Goal: Task Accomplishment & Management: Manage account settings

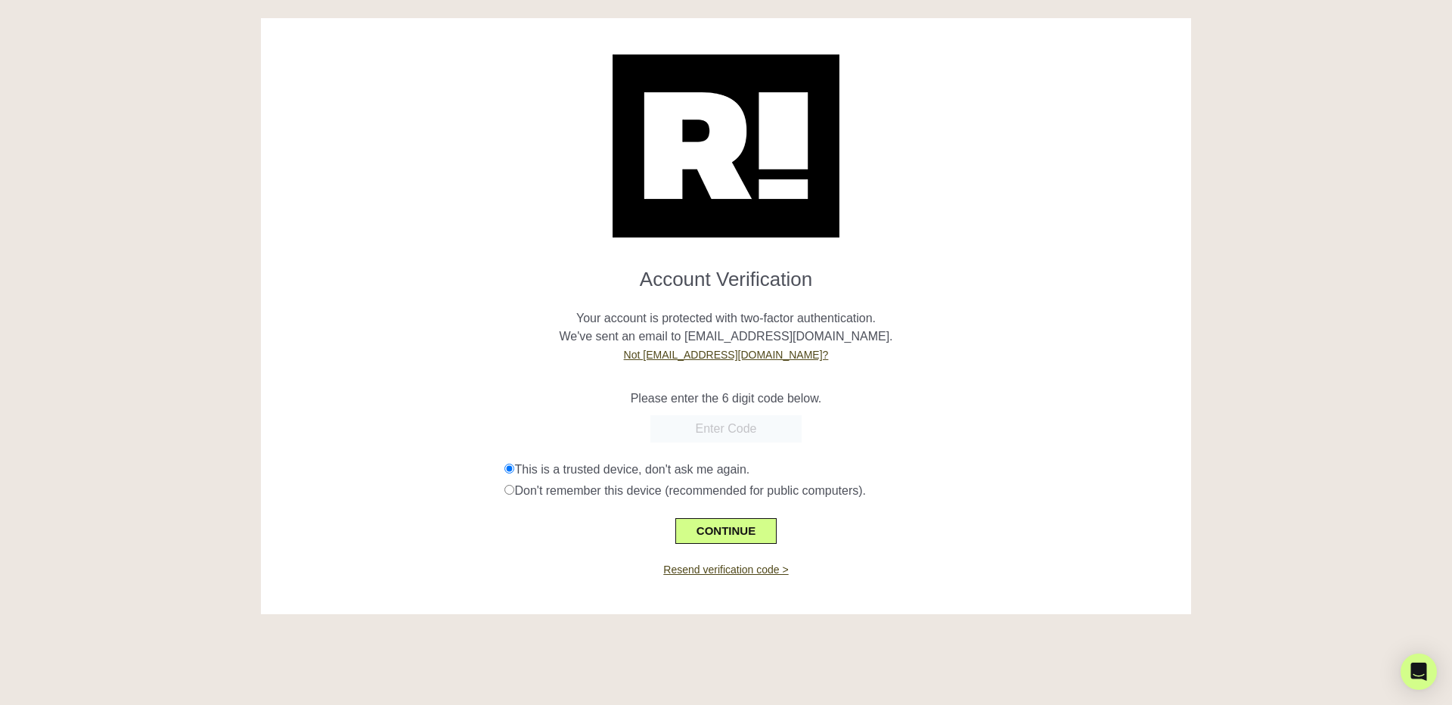
click at [717, 434] on input "text" at bounding box center [725, 428] width 151 height 27
paste input "221569"
type input "221569"
click at [717, 532] on button "CONTINUE" at bounding box center [725, 531] width 101 height 26
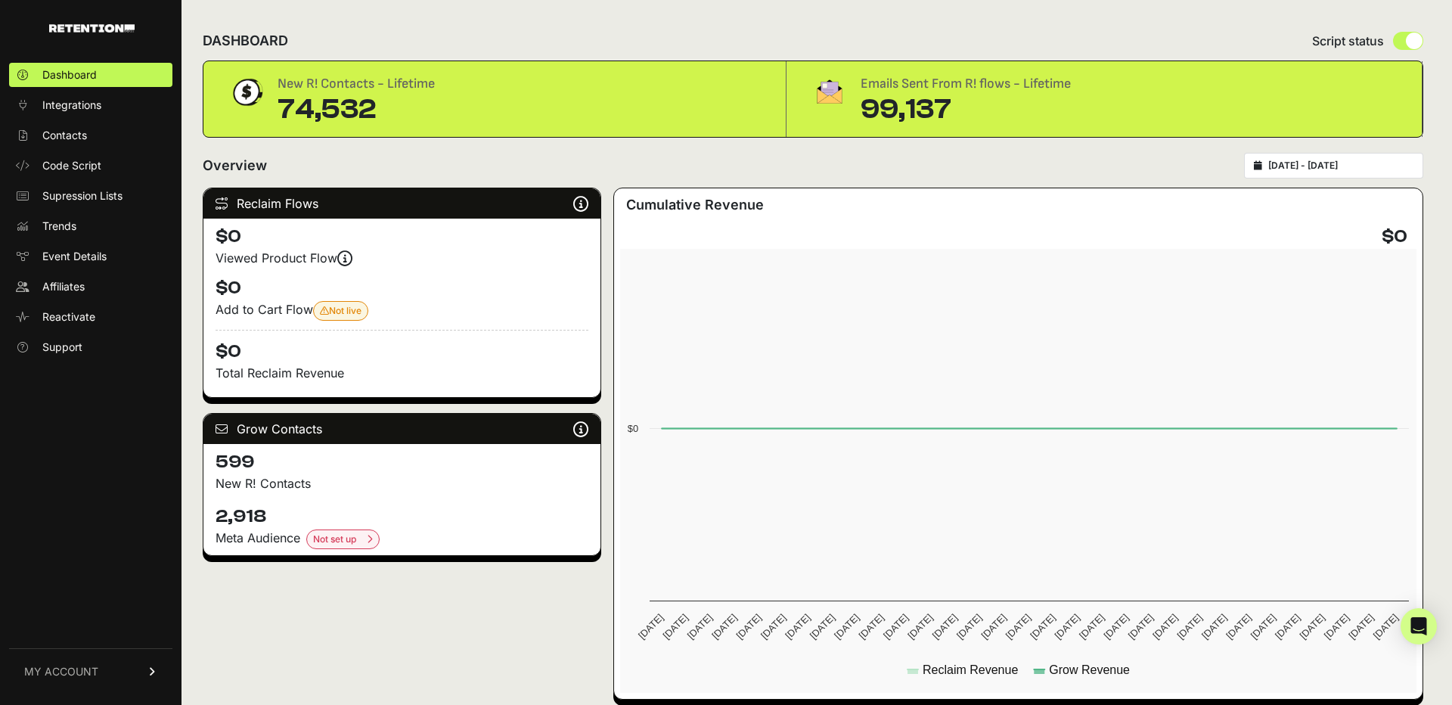
click at [94, 672] on span "MY ACCOUNT" at bounding box center [61, 671] width 74 height 15
click at [68, 620] on span "Billing" at bounding box center [56, 621] width 29 height 15
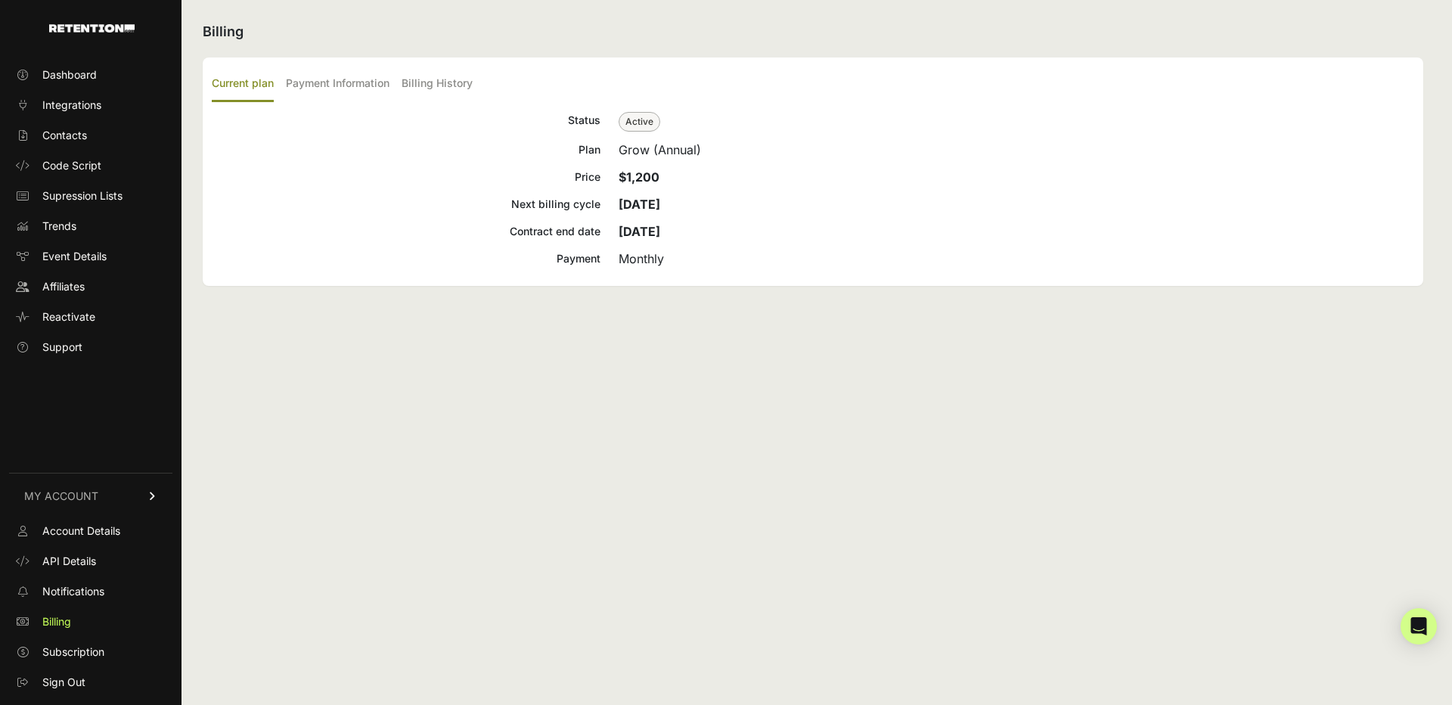
click at [354, 412] on div "Billing Current plan Payment Information Billing History Status Active Plan Gro…" at bounding box center [812, 352] width 1263 height 705
click at [378, 220] on div "Status Active Plan Grow (Annual) Price $1,200 Next billing cycle Oct 20, 2025 C…" at bounding box center [813, 189] width 1202 height 156
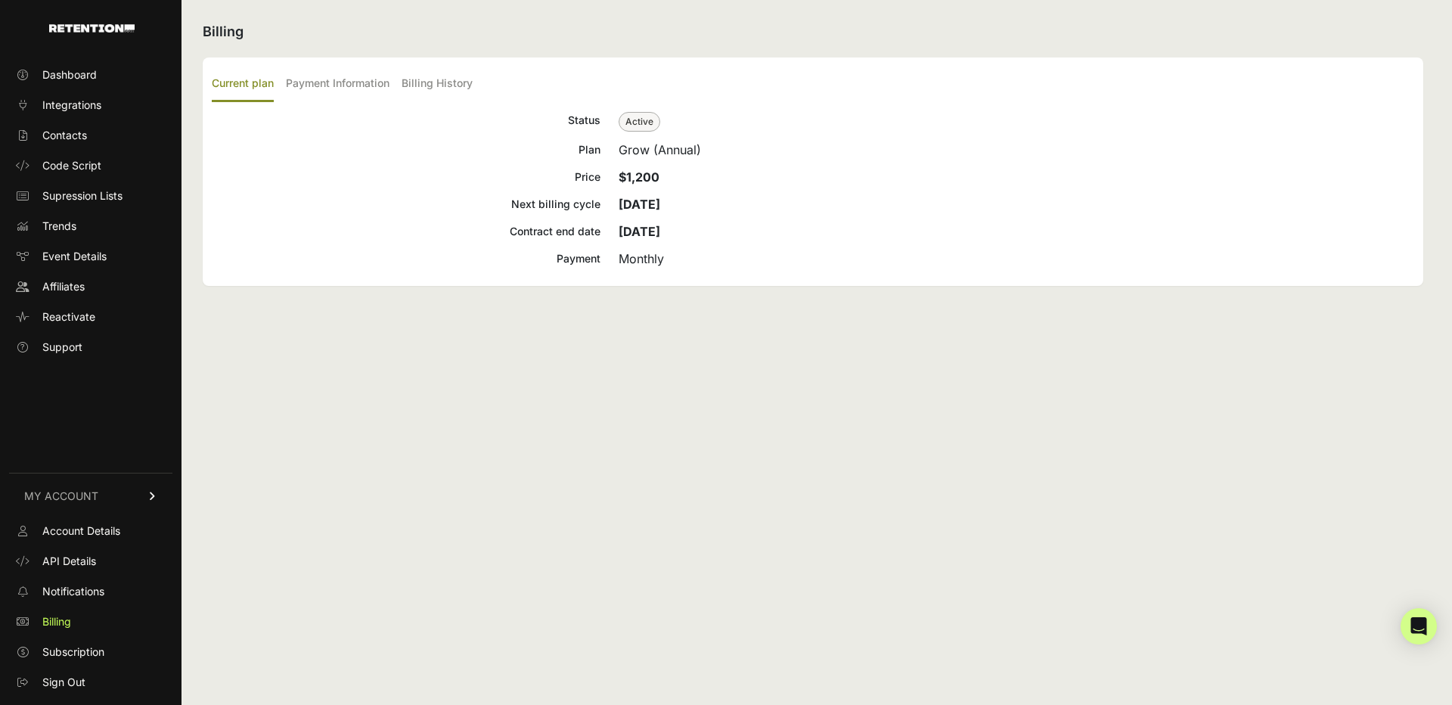
click at [378, 220] on div "Status Active Plan Grow (Annual) Price $1,200 Next billing cycle Oct 20, 2025 C…" at bounding box center [813, 189] width 1202 height 156
click at [65, 644] on span "Subscription" at bounding box center [73, 651] width 62 height 15
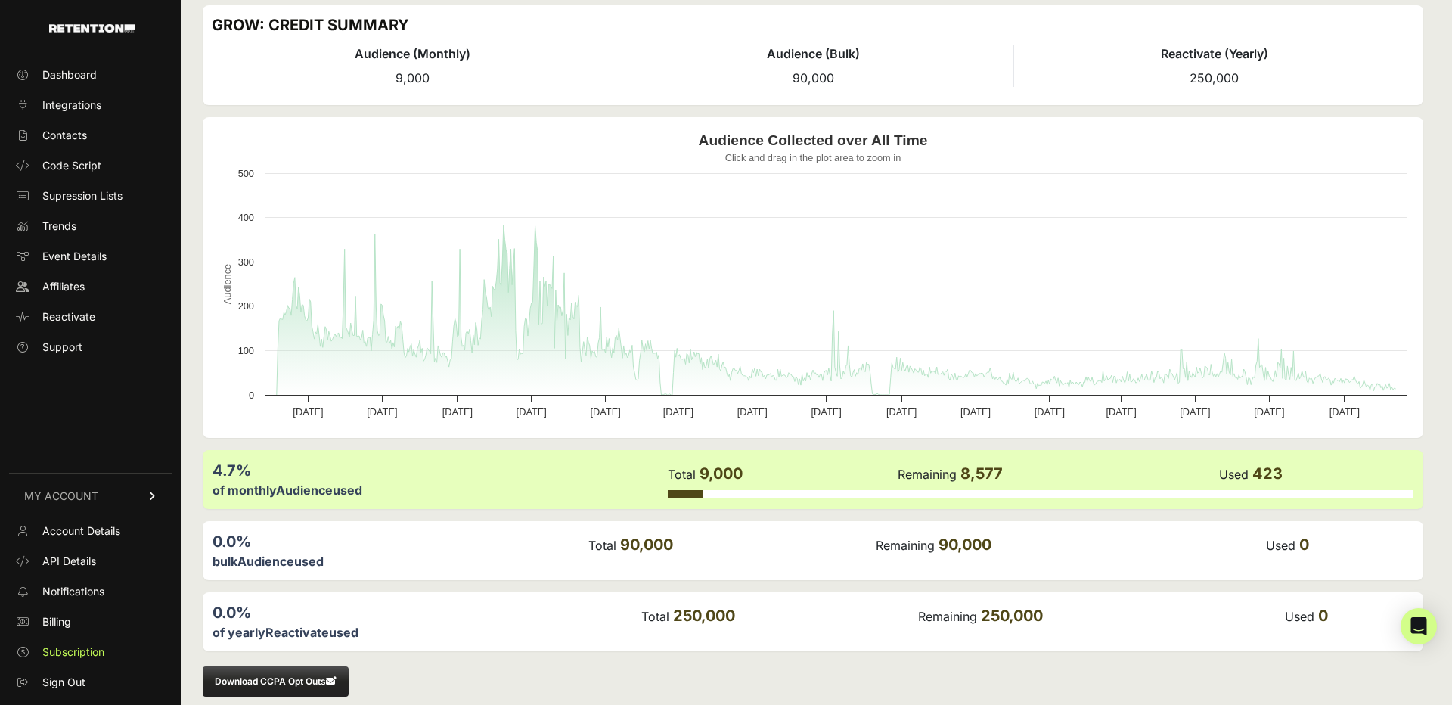
scroll to position [71, 0]
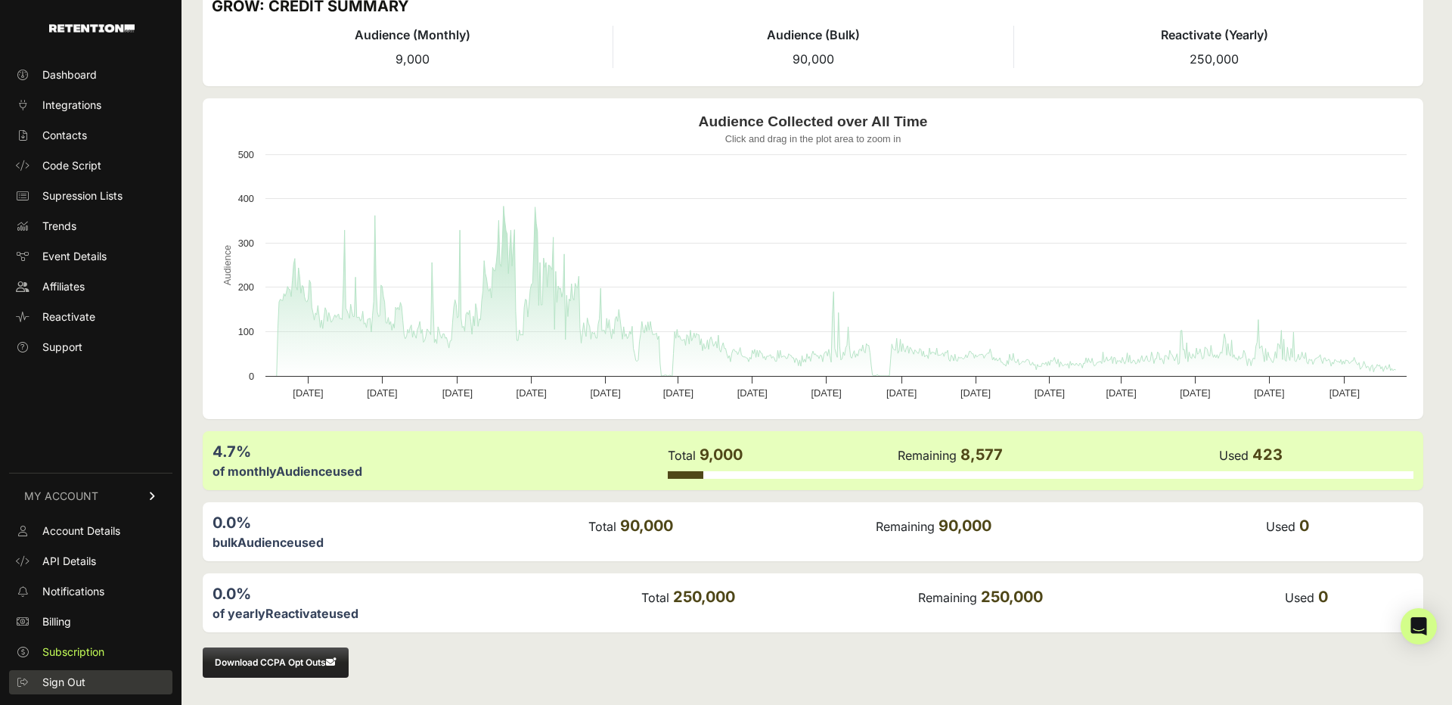
click at [62, 689] on span "Sign Out" at bounding box center [63, 681] width 43 height 15
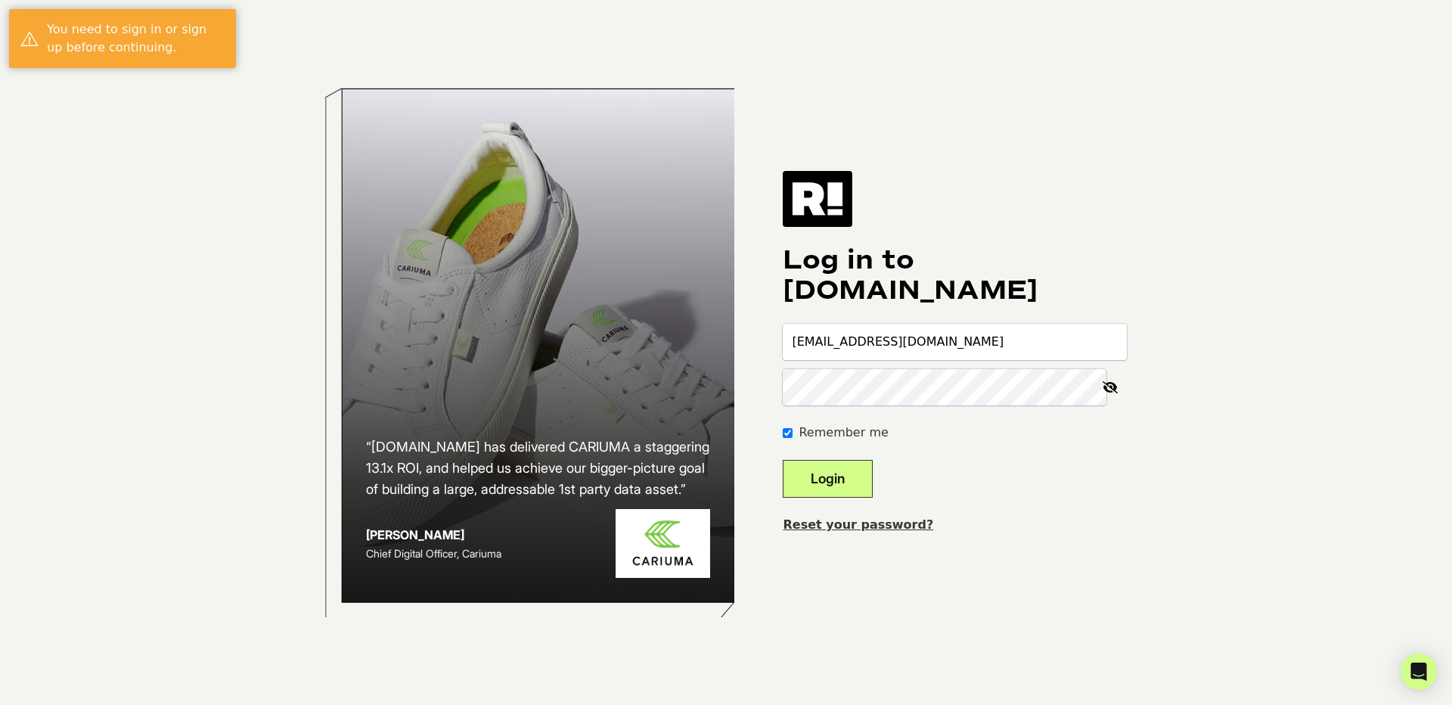
click at [841, 346] on input "[EMAIL_ADDRESS][DOMAIN_NAME]" at bounding box center [954, 342] width 344 height 36
click at [850, 340] on input "[EMAIL_ADDRESS][DOMAIN_NAME]" at bounding box center [954, 342] width 344 height 36
click at [985, 184] on div "Log in to [DOMAIN_NAME] [EMAIL_ADDRESS][DOMAIN_NAME] Remember me Login Reset yo…" at bounding box center [954, 352] width 344 height 363
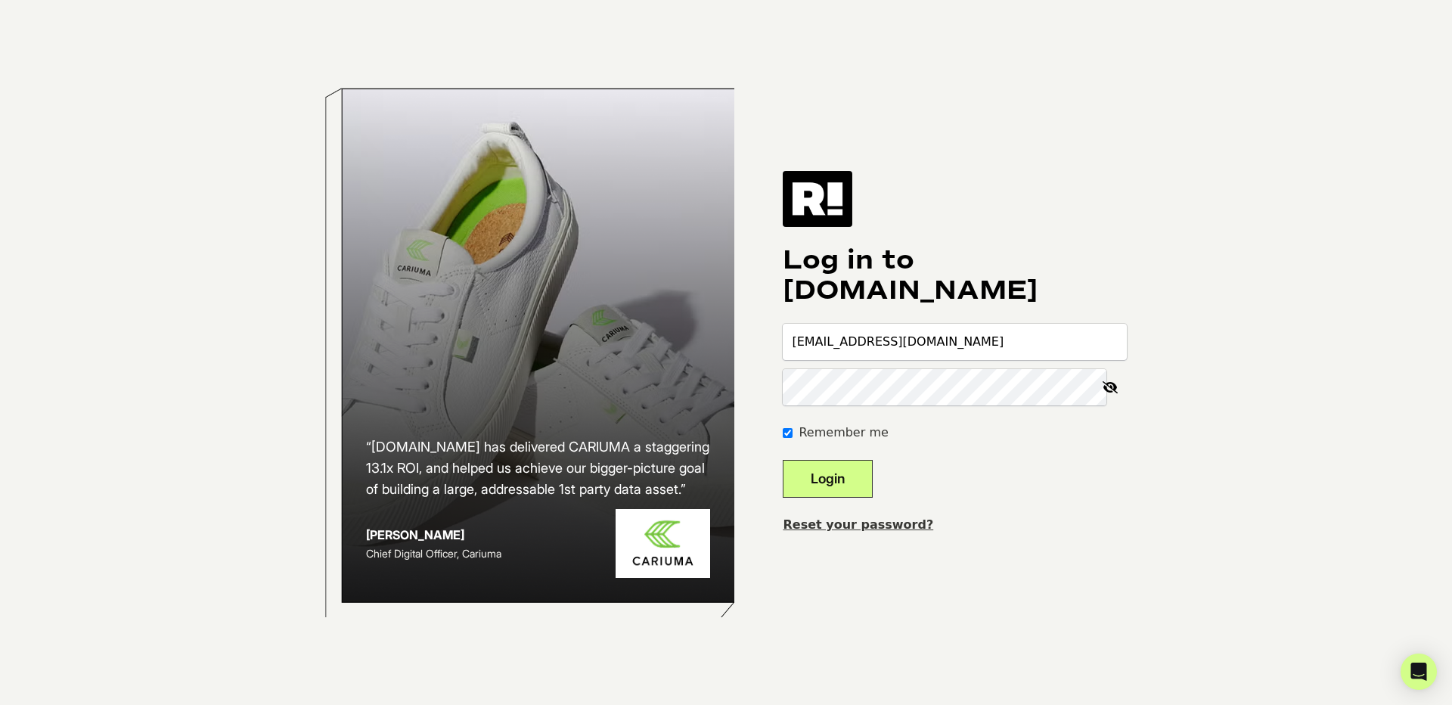
click at [861, 340] on input "[EMAIL_ADDRESS][DOMAIN_NAME]" at bounding box center [954, 342] width 344 height 36
type input "[EMAIL_ADDRESS][DOMAIN_NAME]"
click at [864, 463] on button "Login" at bounding box center [827, 479] width 90 height 38
